Goal: Information Seeking & Learning: Check status

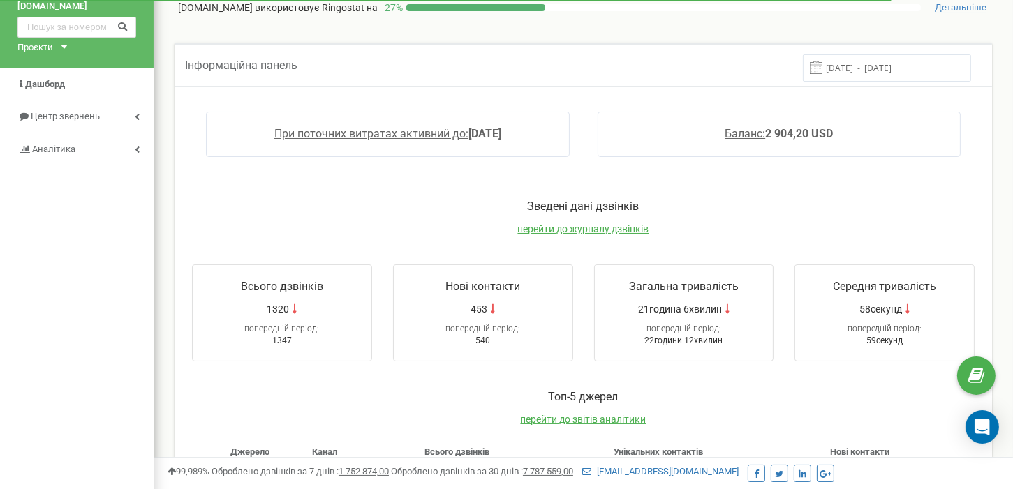
scroll to position [70, 0]
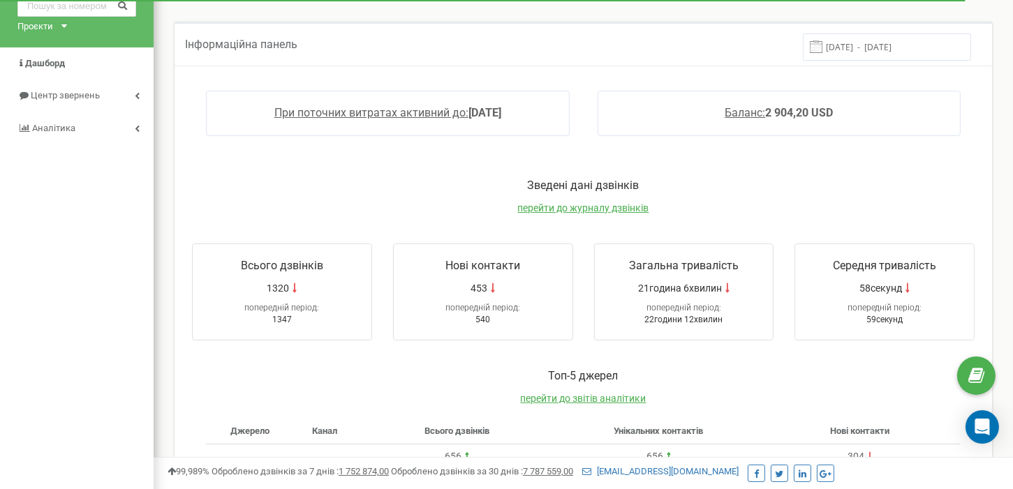
click at [862, 40] on input "15.08.2025 - 22.08.2025" at bounding box center [887, 46] width 168 height 27
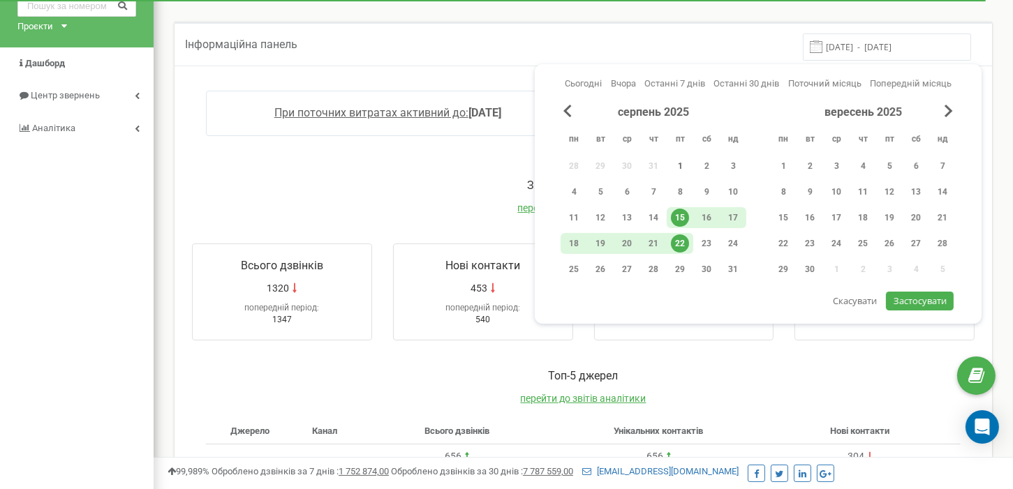
click at [686, 161] on div "1" at bounding box center [680, 166] width 18 height 18
drag, startPoint x: 680, startPoint y: 243, endPoint x: 734, endPoint y: 247, distance: 54.6
click at [682, 243] on div "22" at bounding box center [680, 243] width 18 height 18
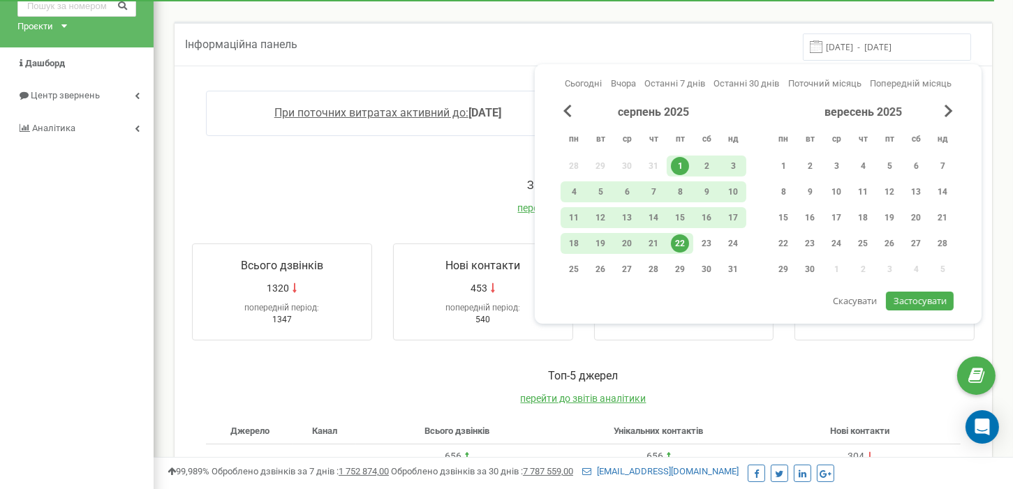
click at [924, 304] on span "Застосувати" at bounding box center [919, 301] width 53 height 13
type input "01.08.2025 - 22.08.2025"
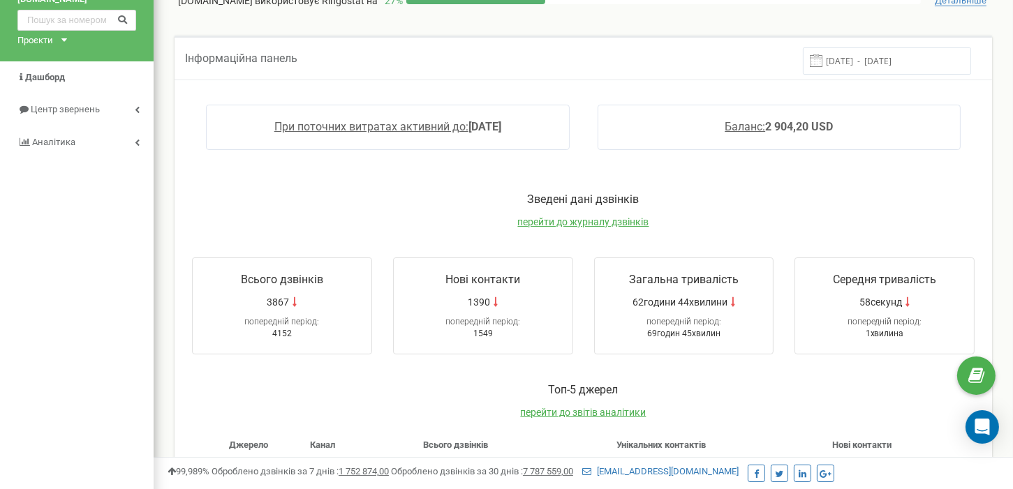
scroll to position [0, 0]
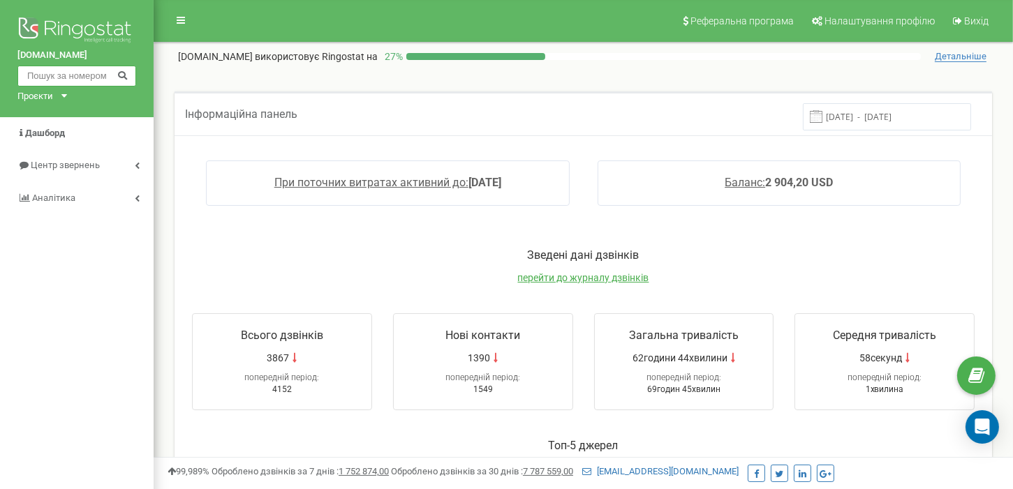
click at [79, 75] on input "text" at bounding box center [76, 76] width 119 height 21
paste input "380981784385"
drag, startPoint x: 38, startPoint y: 72, endPoint x: 17, endPoint y: 77, distance: 21.5
click at [17, 77] on input "380981784385" at bounding box center [76, 76] width 119 height 21
type input "0981784385"
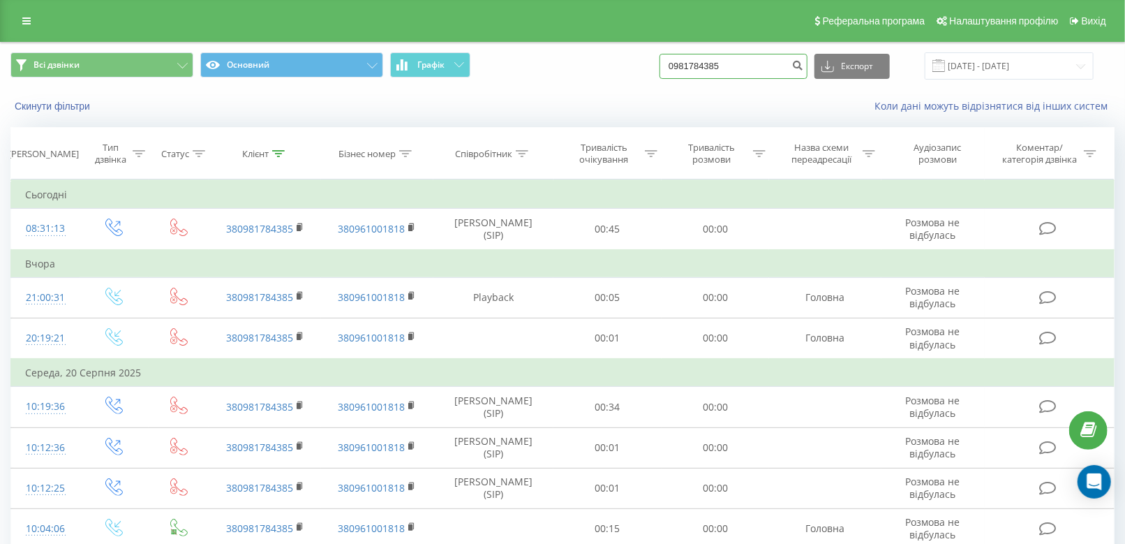
drag, startPoint x: 758, startPoint y: 61, endPoint x: 676, endPoint y: 60, distance: 81.7
click at [676, 60] on div "Всі дзвінки Основний Графік 0981784385 Експорт .csv .xls .xlsx 22.05.2025 - 22.…" at bounding box center [562, 65] width 1104 height 27
paste input "+380954671528"
drag, startPoint x: 705, startPoint y: 64, endPoint x: 655, endPoint y: 65, distance: 50.3
click at [655, 65] on div "Всі дзвінки Основний Графік +380954671528 Експорт .csv .xls .xlsx 22.05.2025 - …" at bounding box center [562, 65] width 1104 height 27
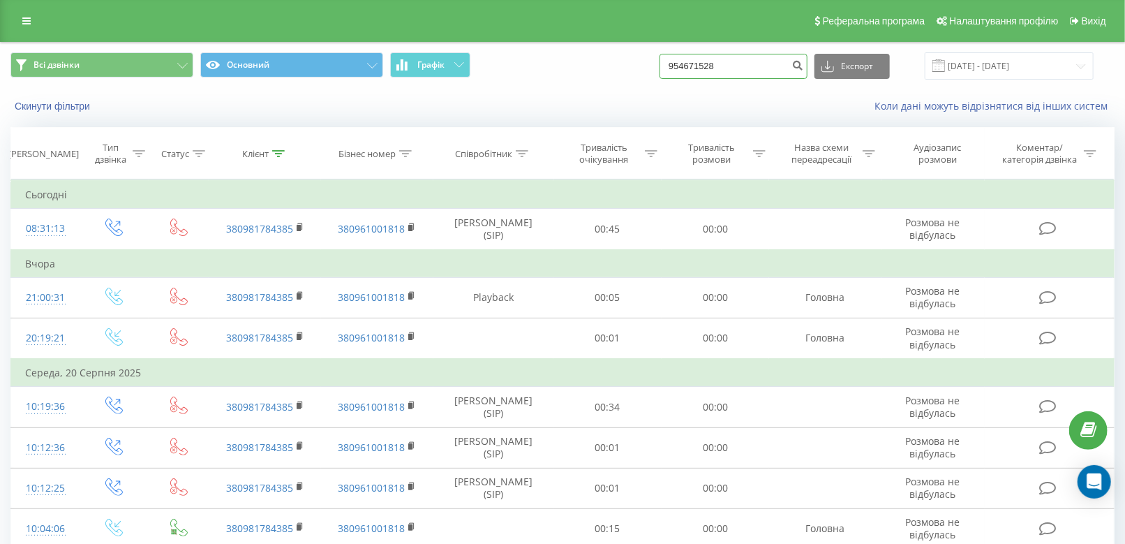
type input "954671528"
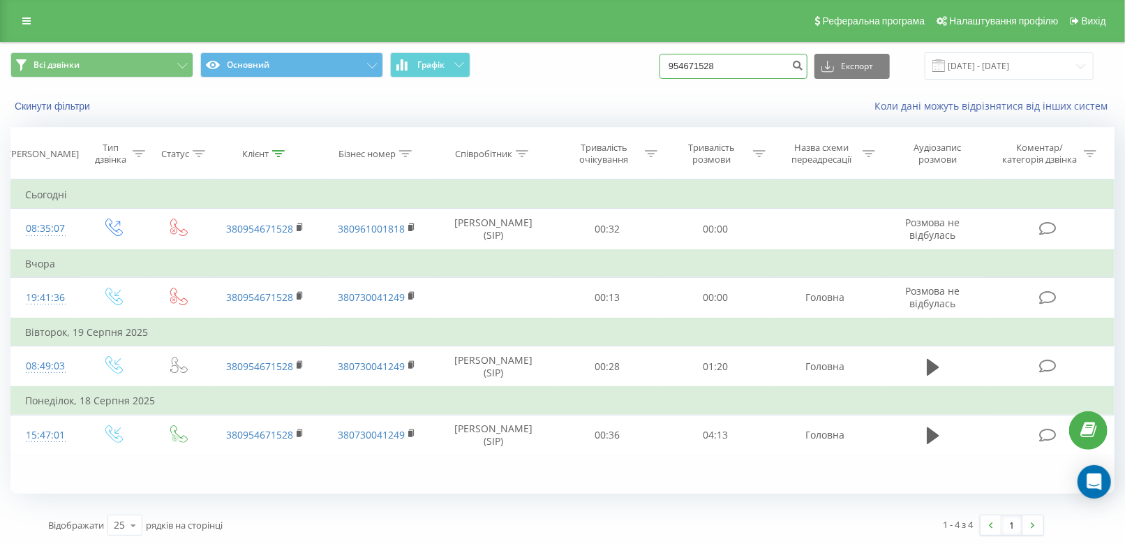
drag, startPoint x: 791, startPoint y: 58, endPoint x: 627, endPoint y: 71, distance: 165.2
click at [628, 70] on div "Всі дзвінки Основний Графік 954671528 Експорт .csv .xls .xlsx [DATE] - [DATE]" at bounding box center [562, 65] width 1104 height 27
paste input "0955697935"
type input "0955697935"
